Goal: Transaction & Acquisition: Purchase product/service

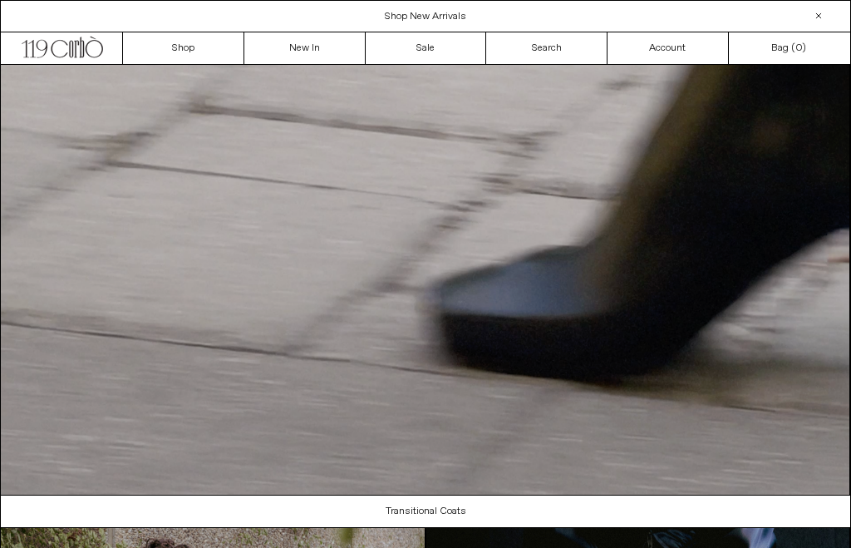
click at [604, 198] on circle "Close dialog" at bounding box center [598, 206] width 16 height 16
click at [185, 54] on link "Shop" at bounding box center [183, 48] width 121 height 32
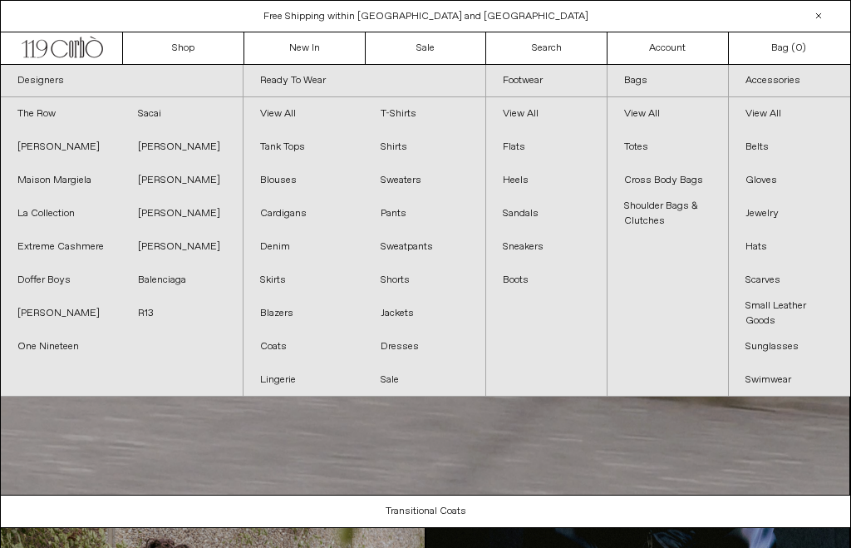
click at [39, 116] on link "The Row" at bounding box center [61, 113] width 121 height 33
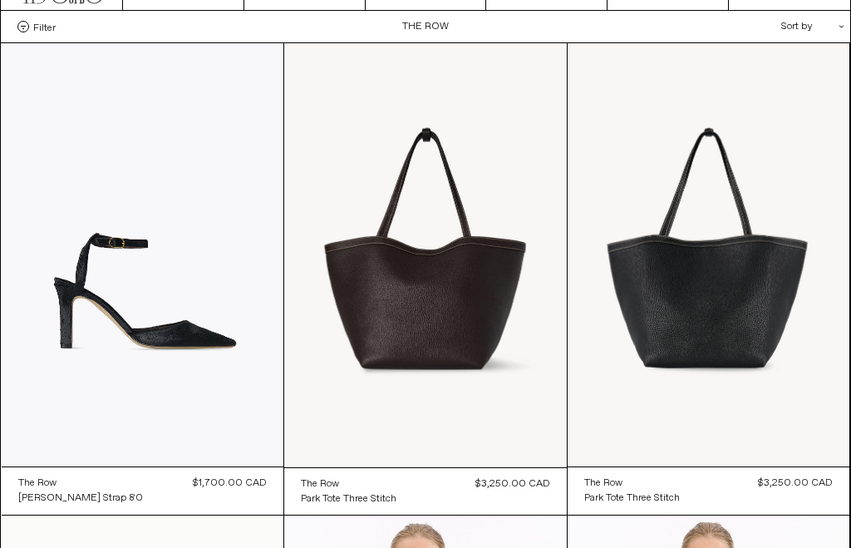
click at [382, 333] on at bounding box center [425, 255] width 283 height 424
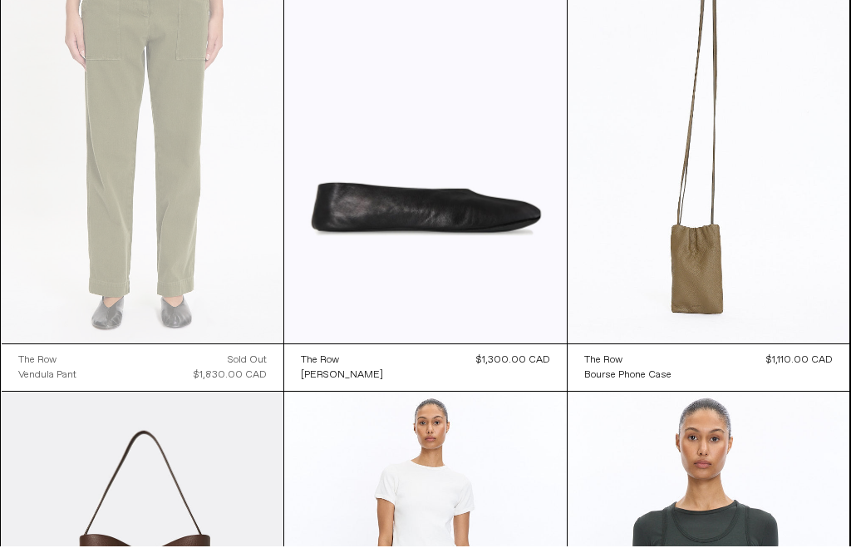
scroll to position [5383, 0]
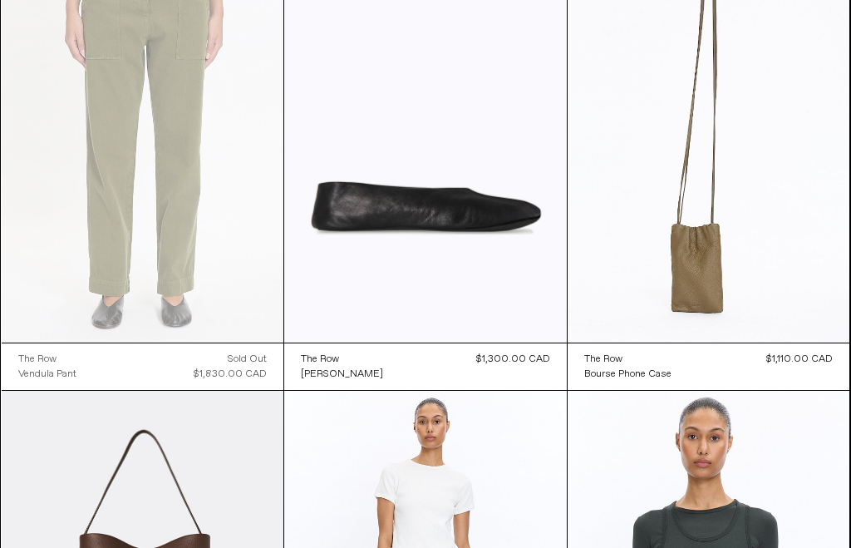
click at [407, 203] on at bounding box center [425, 131] width 283 height 424
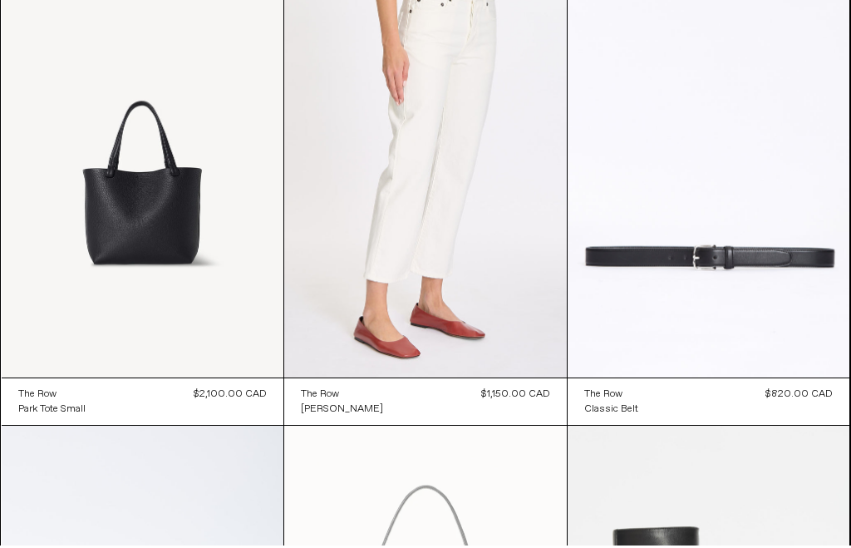
scroll to position [11958, 0]
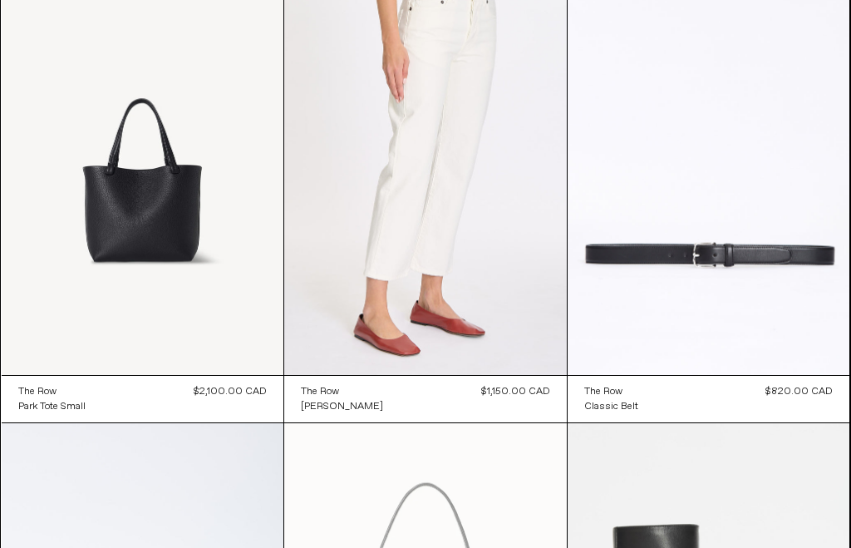
click at [111, 216] on at bounding box center [143, 162] width 283 height 423
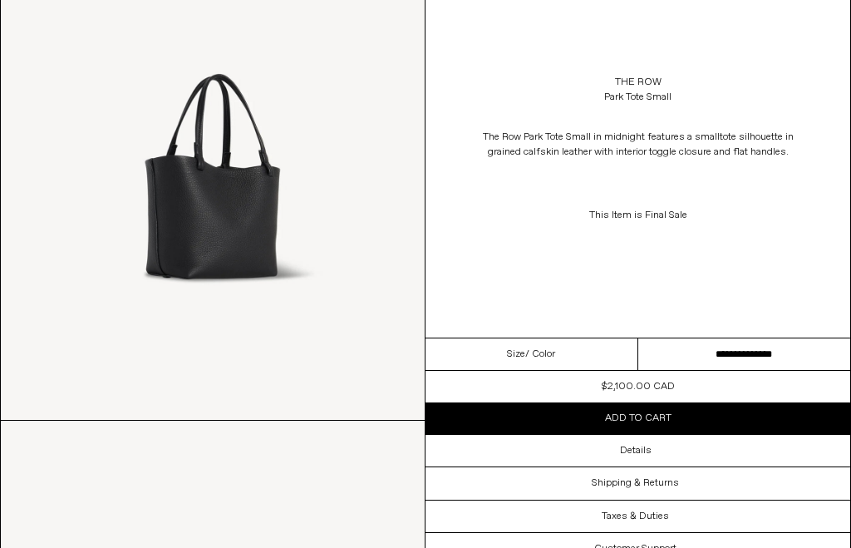
scroll to position [737, 0]
